Goal: Task Accomplishment & Management: Use online tool/utility

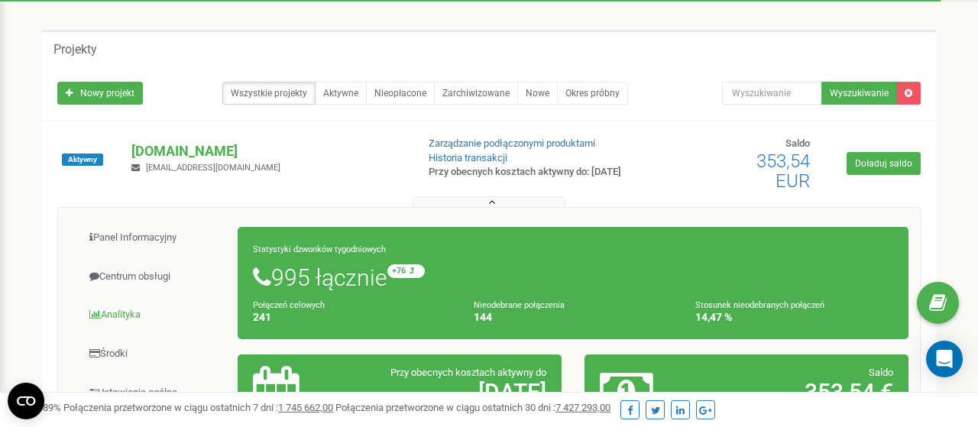
scroll to position [79, 0]
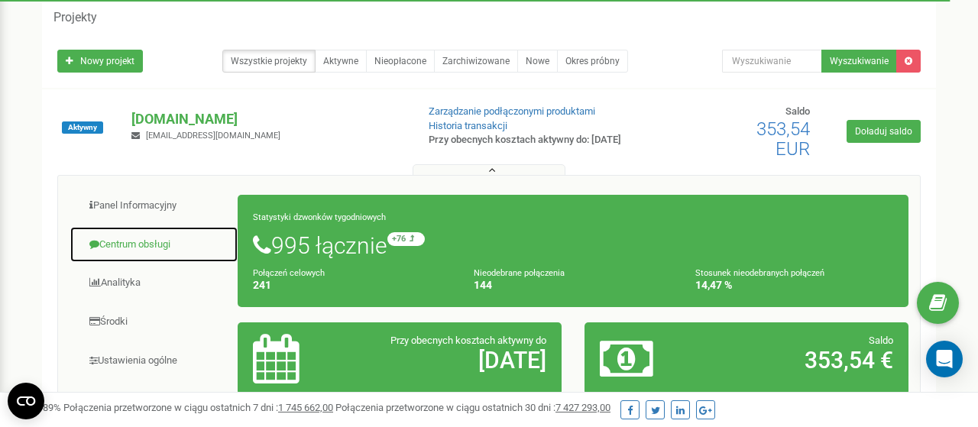
click at [133, 248] on link "Centrum obsługi" at bounding box center [154, 244] width 169 height 37
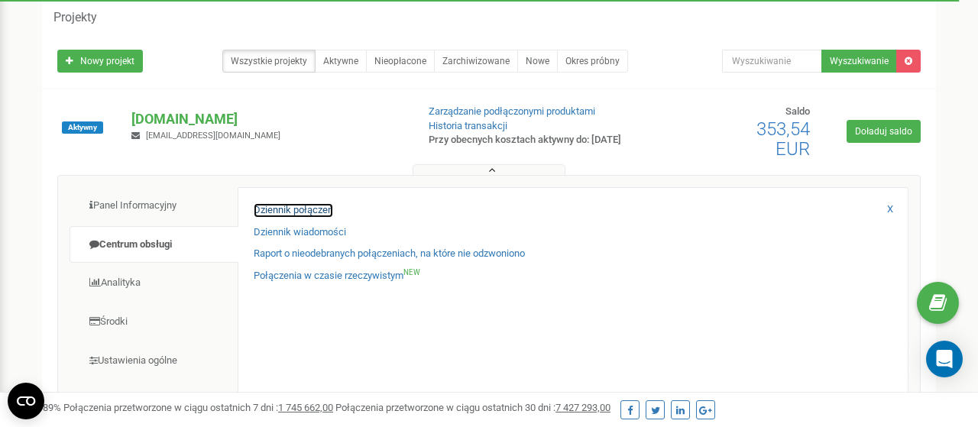
click at [264, 216] on link "Dziennik połączeń" at bounding box center [293, 210] width 79 height 15
click at [290, 210] on link "Dziennik połączeń" at bounding box center [293, 210] width 79 height 15
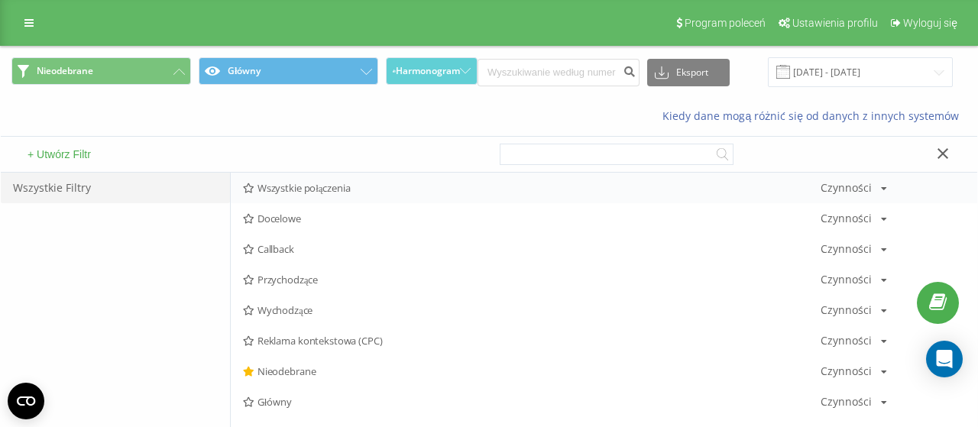
click at [285, 186] on span "Wszystkie połączenia" at bounding box center [532, 188] width 578 height 11
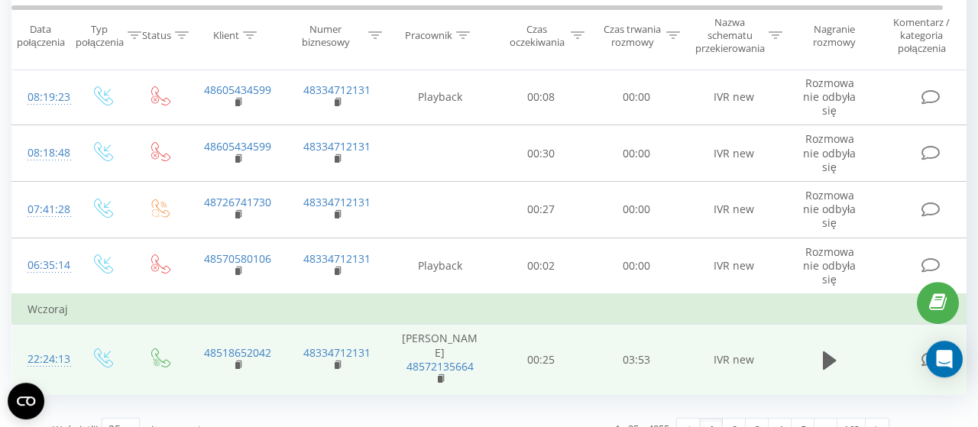
scroll to position [1125, 0]
